Goal: Transaction & Acquisition: Book appointment/travel/reservation

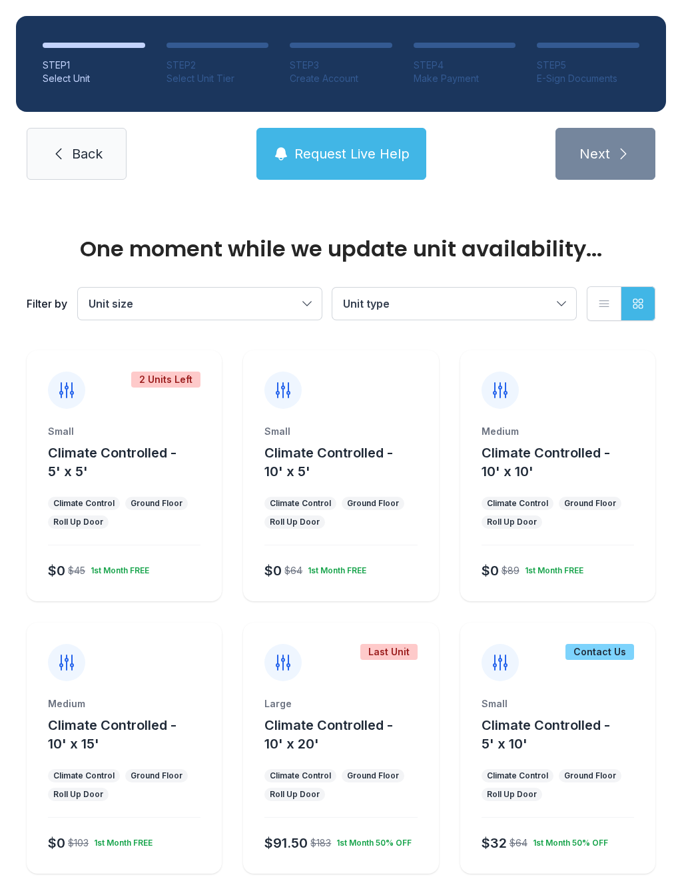
click at [394, 372] on div at bounding box center [340, 379] width 195 height 59
click at [371, 432] on div "Small" at bounding box center [341, 431] width 153 height 13
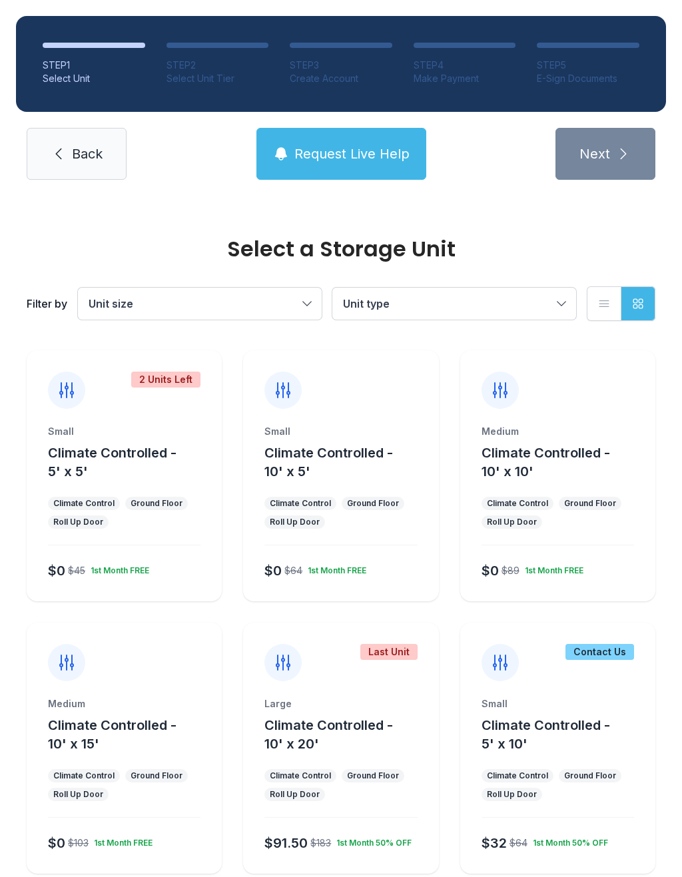
click at [394, 410] on div "Small Climate Controlled - 10' x 5' Climate Control Ground Floor Roll Up Door $…" at bounding box center [340, 475] width 195 height 251
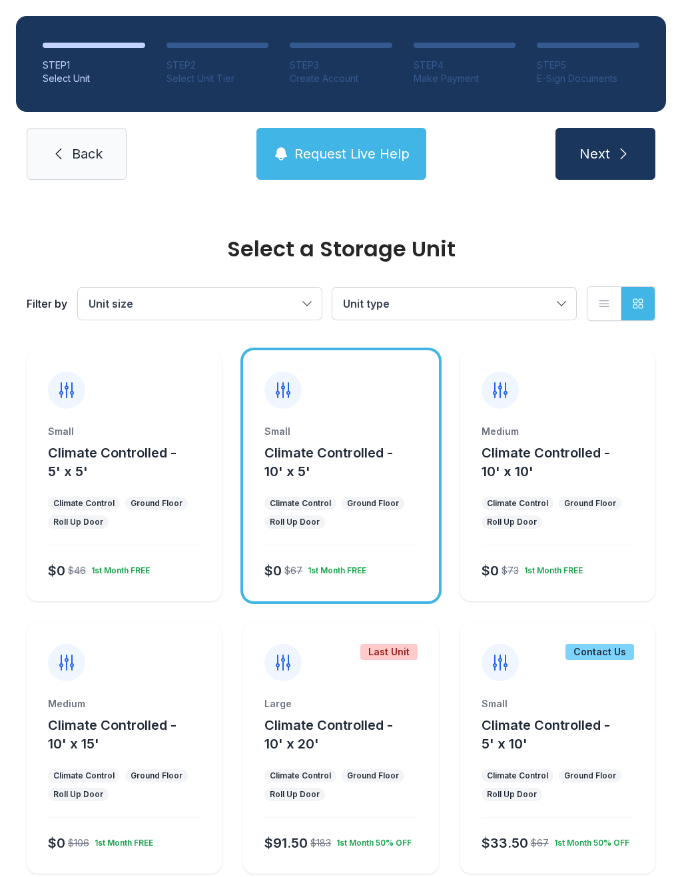
click at [626, 146] on icon "submit" at bounding box center [624, 154] width 16 height 16
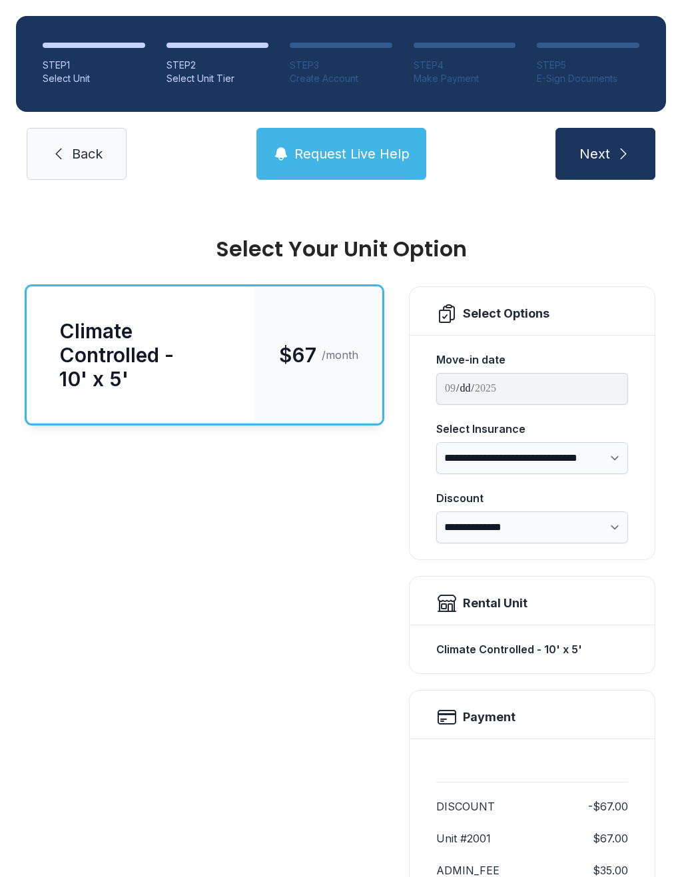
click at [630, 145] on button "Next" at bounding box center [606, 154] width 100 height 52
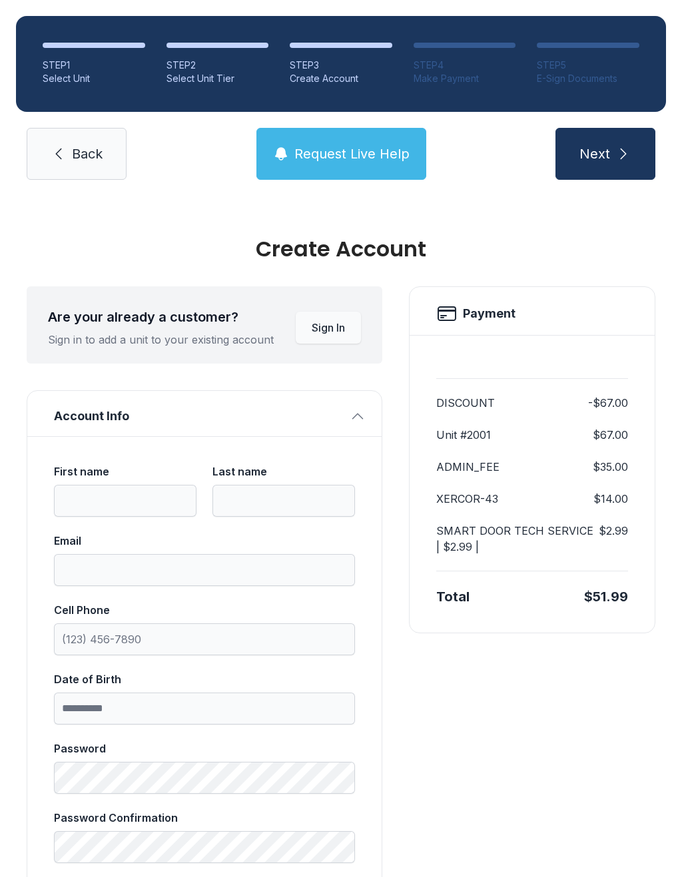
click at [623, 147] on icon "submit" at bounding box center [624, 154] width 16 height 16
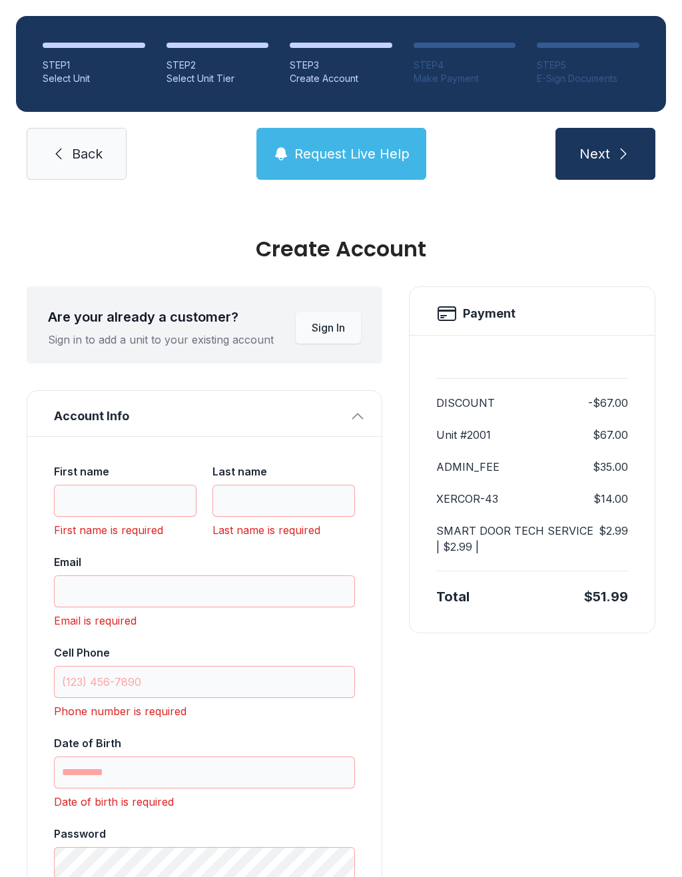
click at [91, 157] on span "Back" at bounding box center [87, 154] width 31 height 19
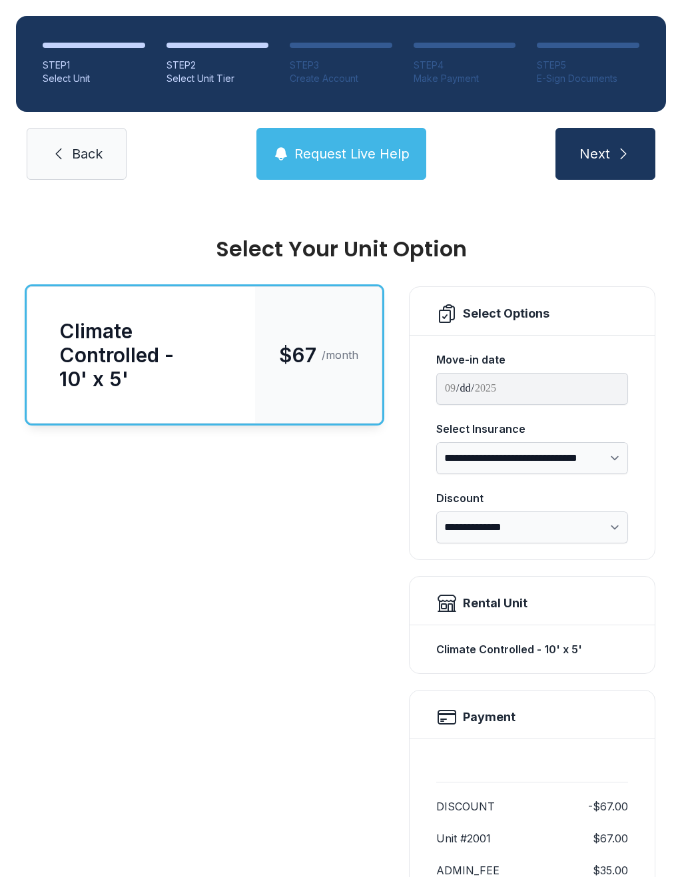
click at [79, 147] on span "Back" at bounding box center [87, 154] width 31 height 19
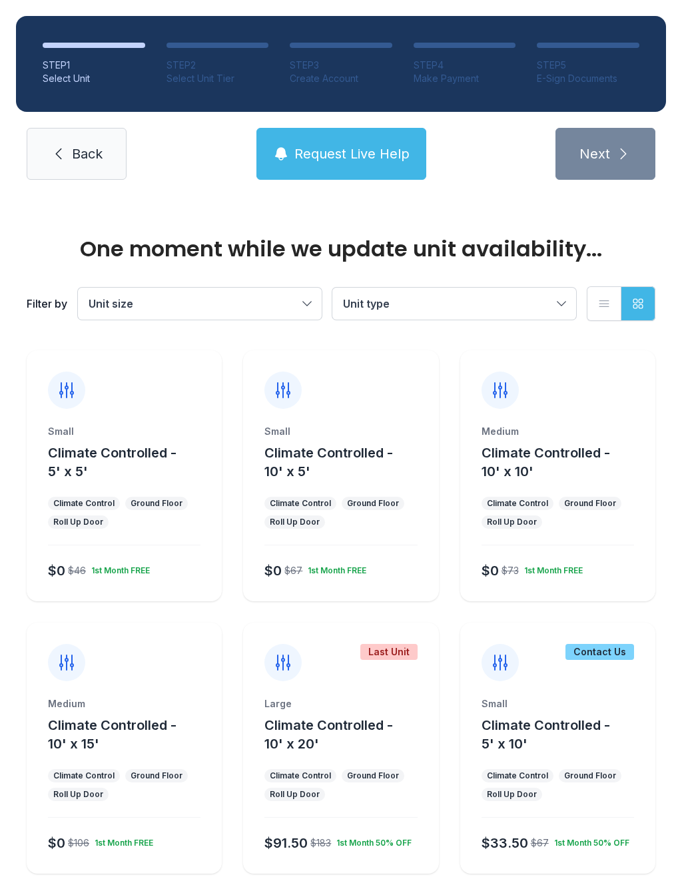
click at [75, 144] on link "Back" at bounding box center [77, 154] width 100 height 52
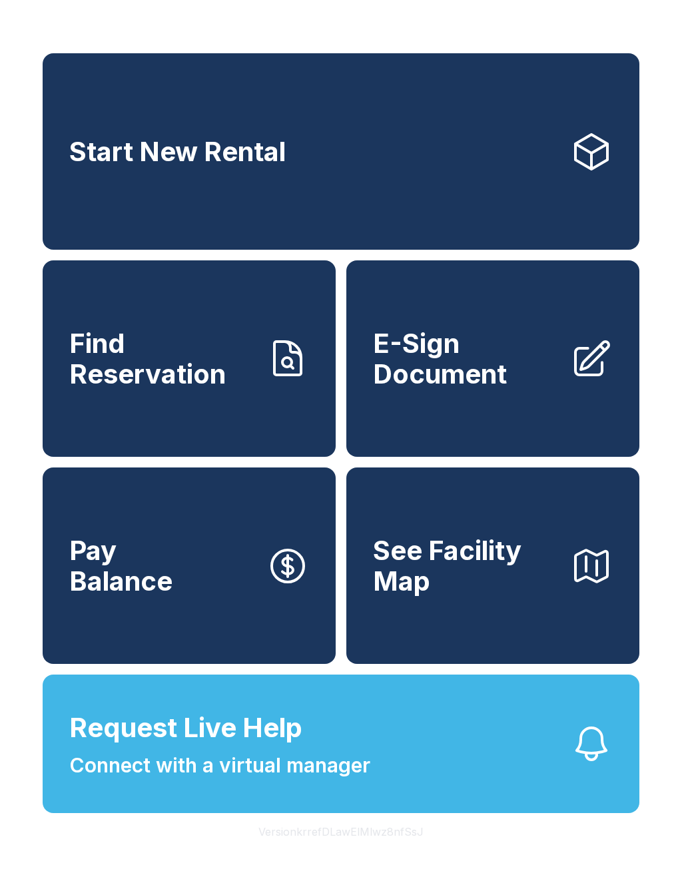
click at [293, 748] on span "Request Live Help" at bounding box center [185, 728] width 233 height 40
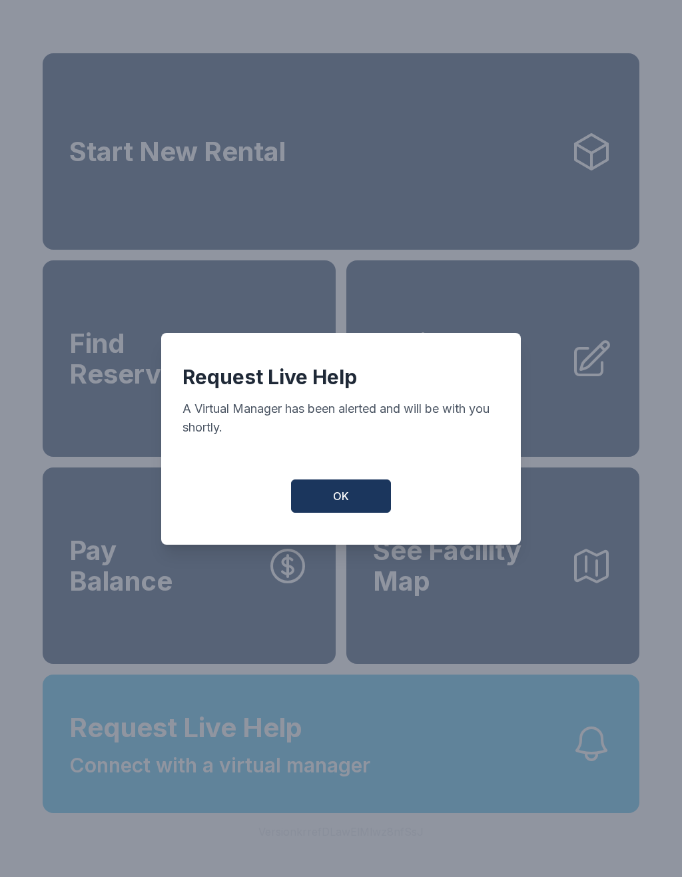
click at [365, 504] on button "OK" at bounding box center [341, 496] width 100 height 33
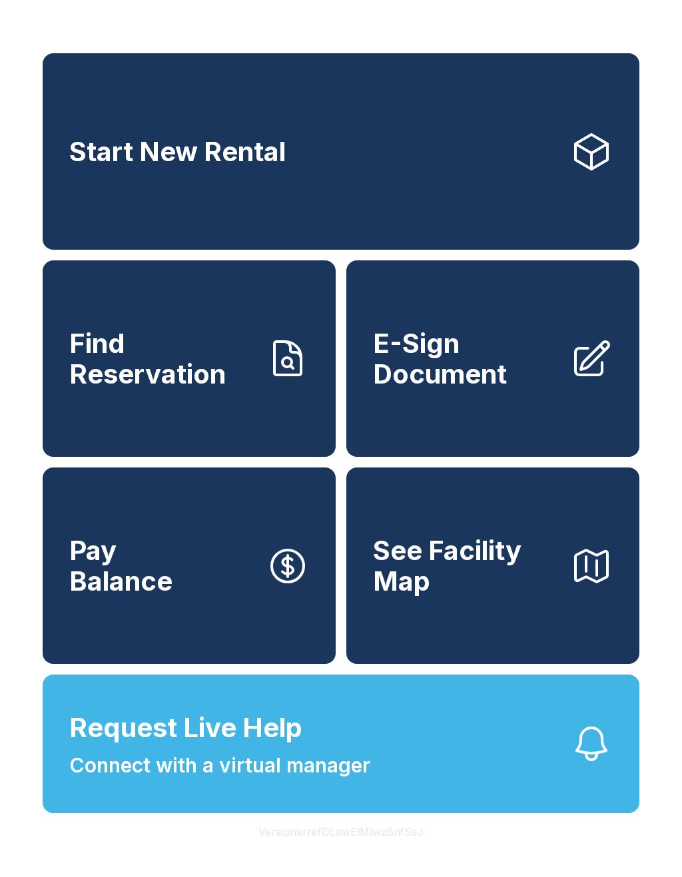
click at [297, 781] on span "Connect with a virtual manager" at bounding box center [219, 766] width 301 height 30
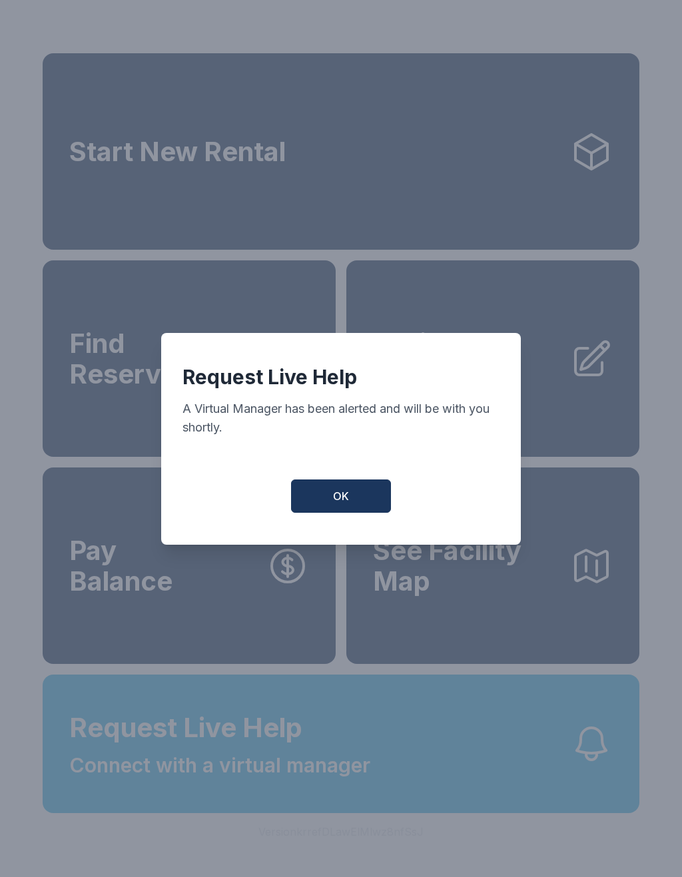
click at [329, 503] on button "OK" at bounding box center [341, 496] width 100 height 33
